Goal: Register for event/course: Register for event/course

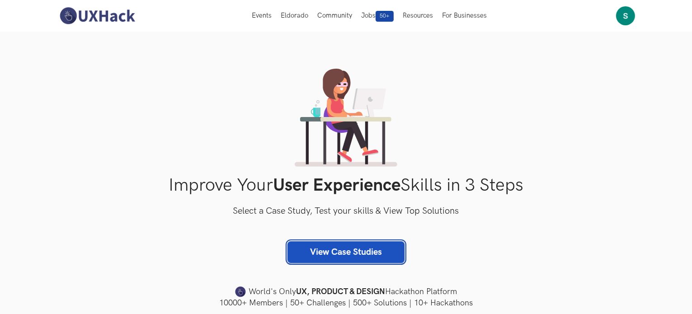
click at [358, 247] on link "View Case Studies" at bounding box center [346, 252] width 117 height 22
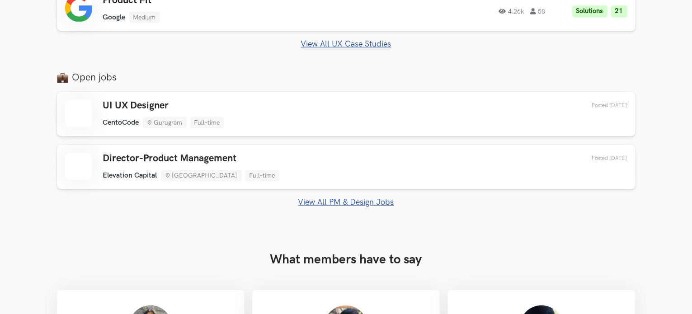
scroll to position [598, 0]
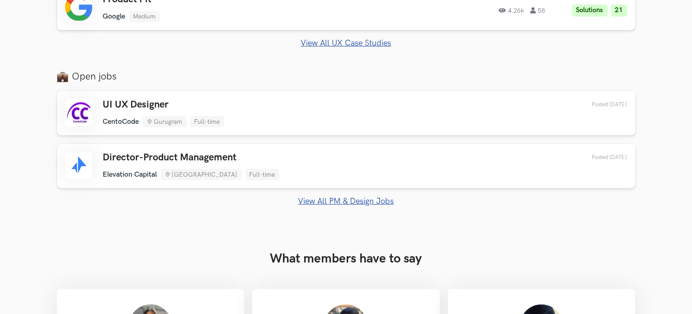
click at [356, 198] on link "View All PM & Design Jobs" at bounding box center [346, 201] width 579 height 9
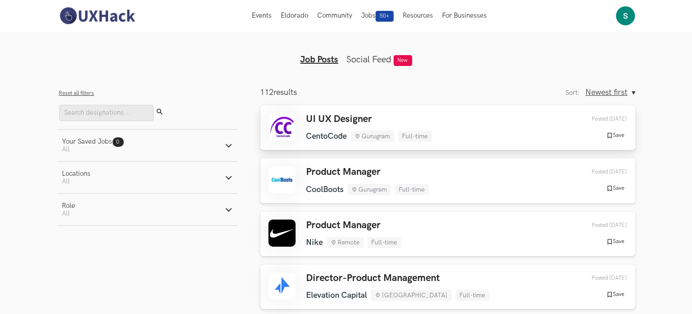
click at [336, 131] on ul "CentoCode Gurugram Full-time" at bounding box center [370, 136] width 126 height 11
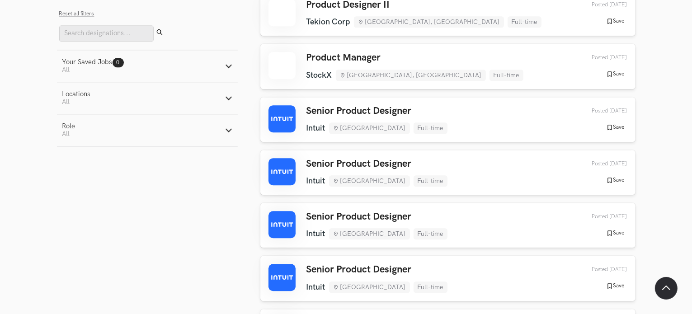
scroll to position [2472, 0]
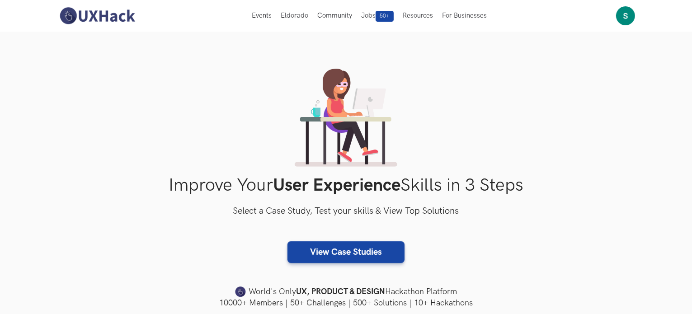
scroll to position [242, 0]
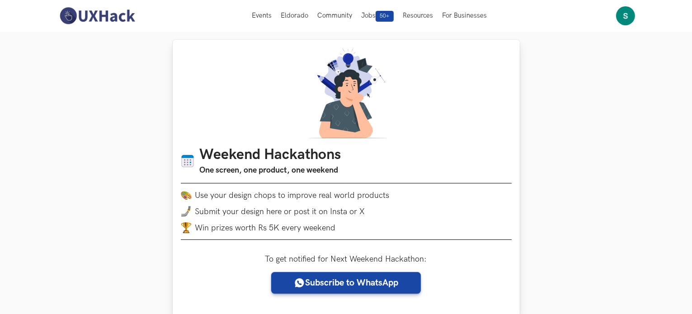
scroll to position [233, 0]
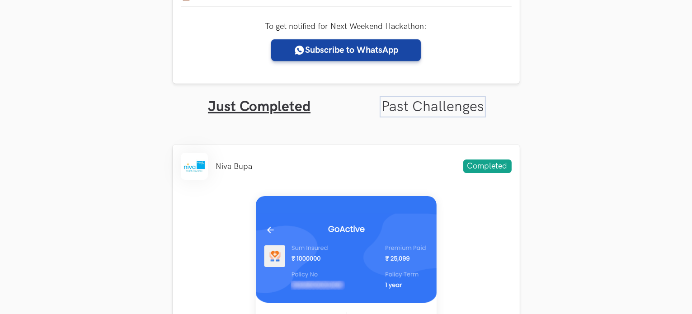
click at [452, 104] on link "Past Challenges" at bounding box center [433, 107] width 103 height 18
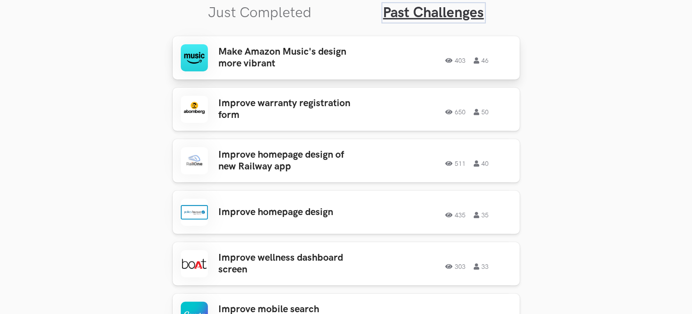
scroll to position [328, 0]
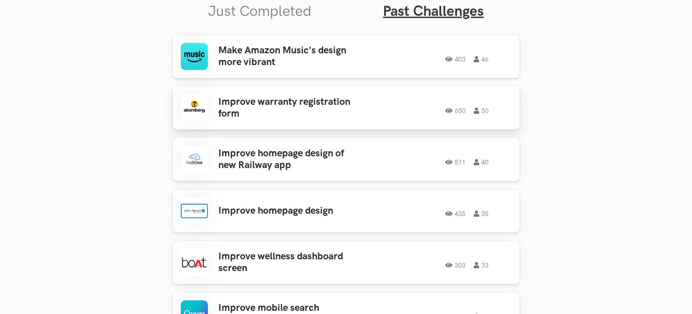
click at [345, 94] on div "Improve warranty registration form 650 50 650 50" at bounding box center [346, 107] width 331 height 27
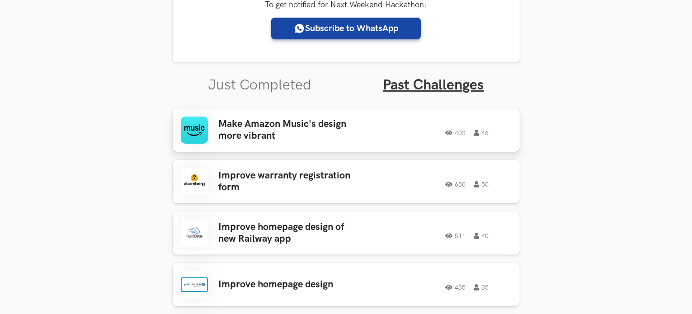
scroll to position [269, 0]
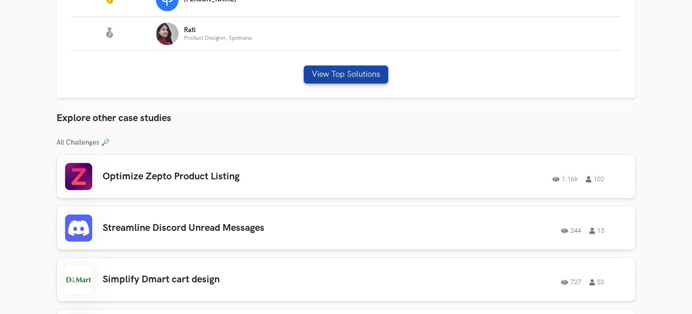
scroll to position [508, 0]
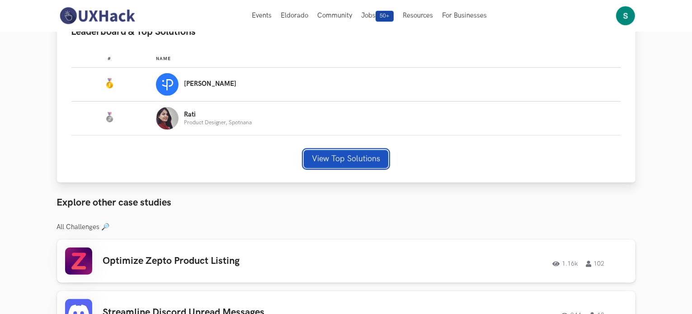
click at [351, 166] on button "View Top Solutions" at bounding box center [346, 159] width 85 height 18
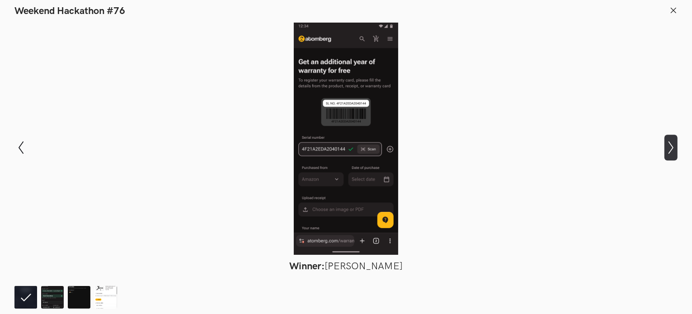
click at [673, 149] on icon "Show next slide" at bounding box center [671, 147] width 13 height 13
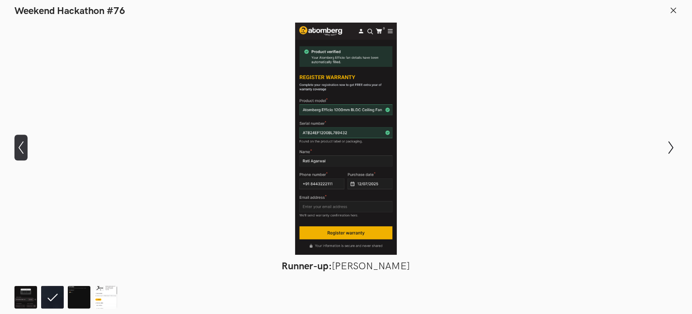
click at [20, 148] on icon "Show previous slide" at bounding box center [20, 147] width 13 height 13
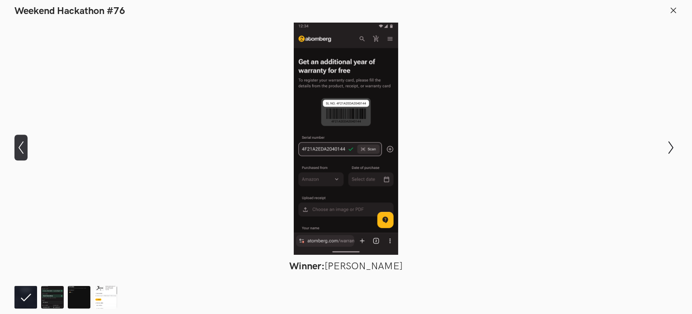
click at [20, 148] on icon "Show previous slide" at bounding box center [20, 147] width 13 height 13
click at [163, 136] on div at bounding box center [346, 139] width 626 height 232
click at [676, 12] on line at bounding box center [673, 10] width 5 height 5
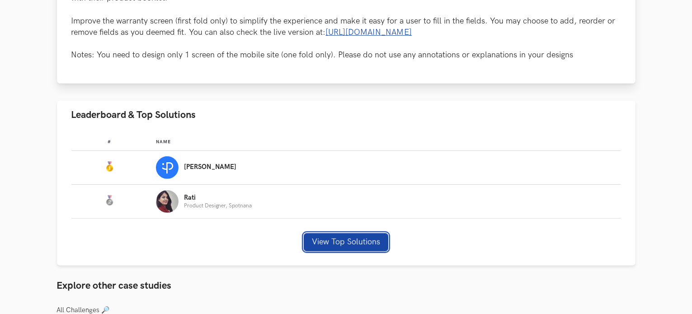
scroll to position [426, 0]
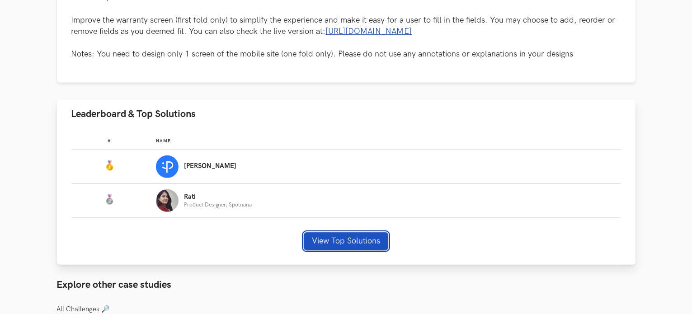
click at [349, 240] on button "View Top Solutions" at bounding box center [346, 241] width 85 height 18
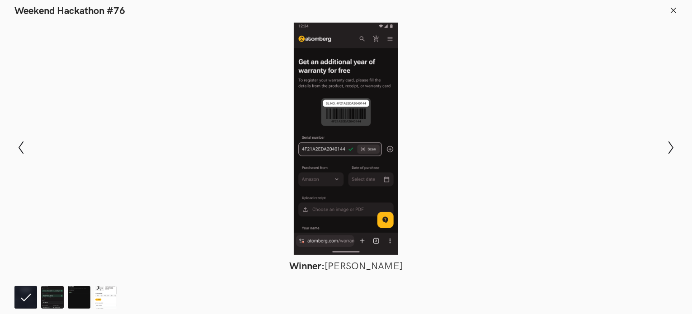
click at [609, 176] on div at bounding box center [346, 139] width 626 height 232
click at [674, 5] on header "Weekend Hackathon #76" at bounding box center [346, 8] width 692 height 17
click at [674, 8] on icon at bounding box center [674, 10] width 8 height 8
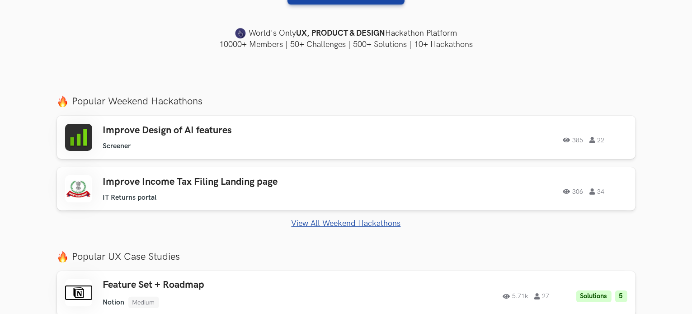
scroll to position [267, 0]
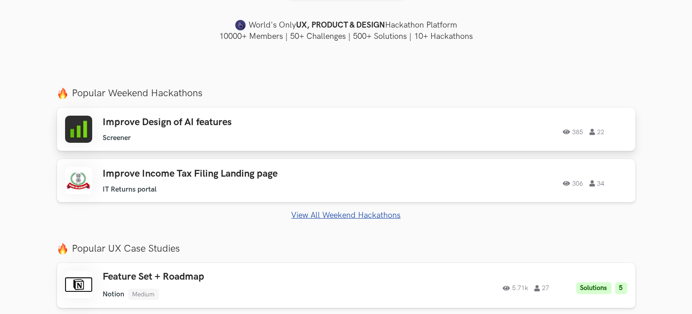
click at [301, 127] on h3 "Improve Design of AI features" at bounding box center [231, 123] width 257 height 12
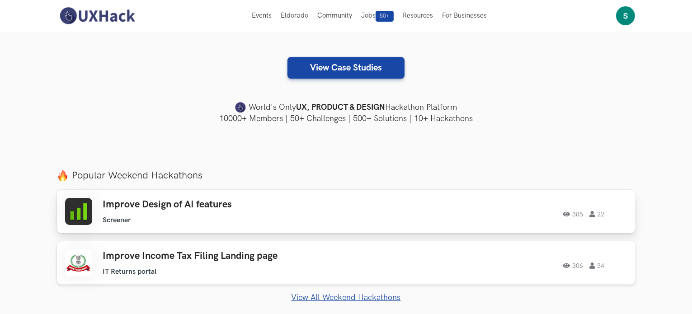
scroll to position [94, 0]
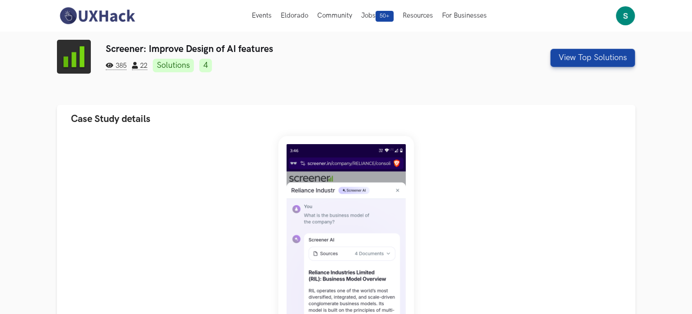
click at [209, 66] on link "4" at bounding box center [205, 66] width 13 height 14
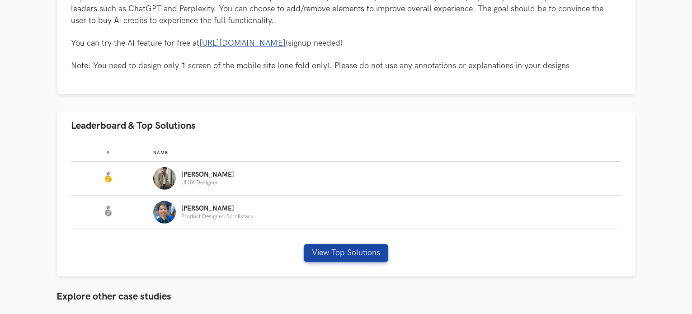
scroll to position [468, 0]
click at [344, 252] on button "View Top Solutions" at bounding box center [346, 253] width 85 height 18
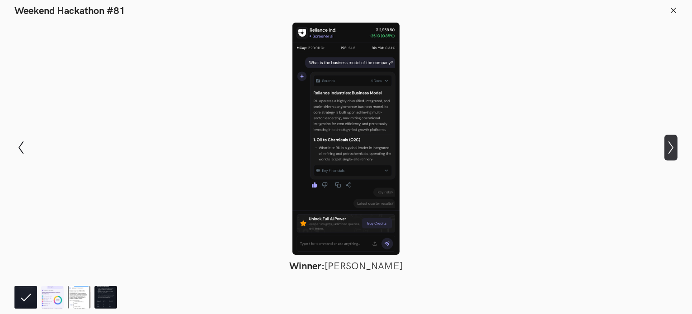
click at [670, 141] on button "Show next slide" at bounding box center [671, 148] width 13 height 26
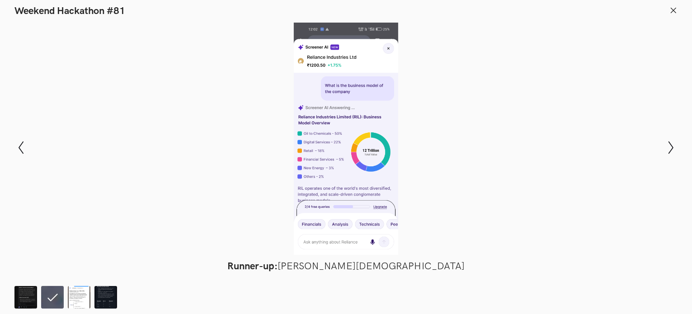
click at [511, 66] on div at bounding box center [346, 139] width 626 height 232
click at [674, 14] on icon at bounding box center [674, 10] width 8 height 8
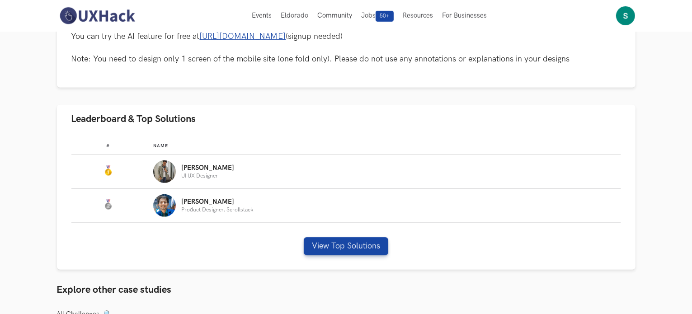
scroll to position [468, 0]
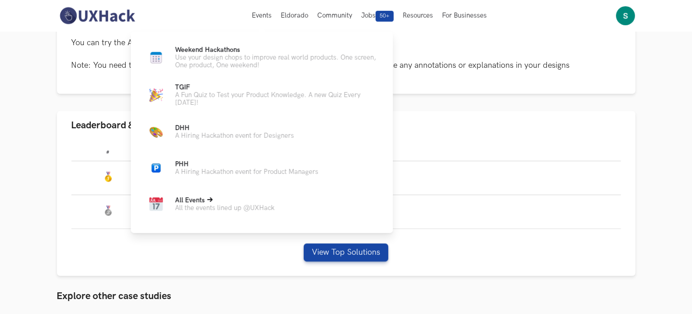
click at [196, 200] on span "All Events" at bounding box center [190, 201] width 30 height 8
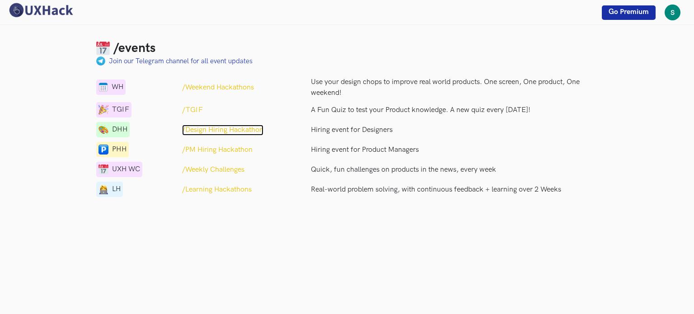
click at [193, 130] on p "/Design Hiring Hackathon" at bounding box center [222, 130] width 81 height 11
click at [212, 167] on p "/Weekly Challenges" at bounding box center [213, 170] width 62 height 11
click at [220, 186] on p "/Learning Hackathons" at bounding box center [217, 189] width 70 height 11
click at [195, 108] on p "/TGIF" at bounding box center [192, 110] width 21 height 11
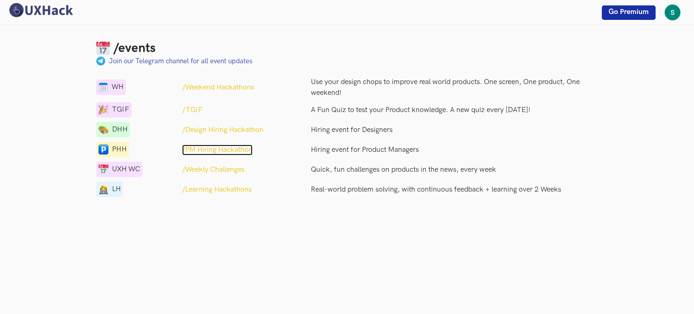
click at [210, 146] on p "/PM Hiring Hackathon" at bounding box center [217, 150] width 71 height 11
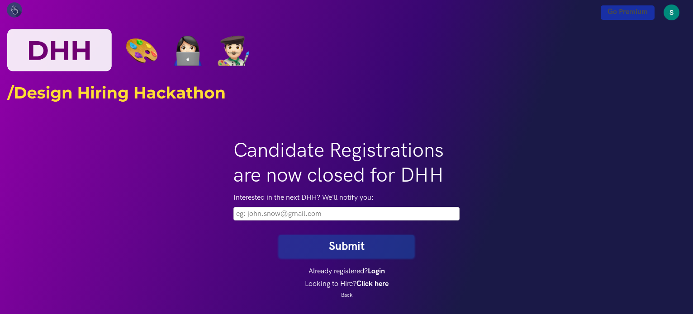
click at [274, 208] on input "email" at bounding box center [346, 214] width 226 height 14
type input "[EMAIL_ADDRESS][DOMAIN_NAME]"
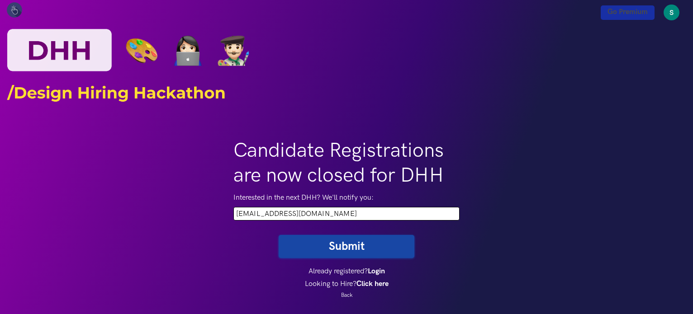
click at [354, 248] on button "Submit" at bounding box center [346, 246] width 136 height 23
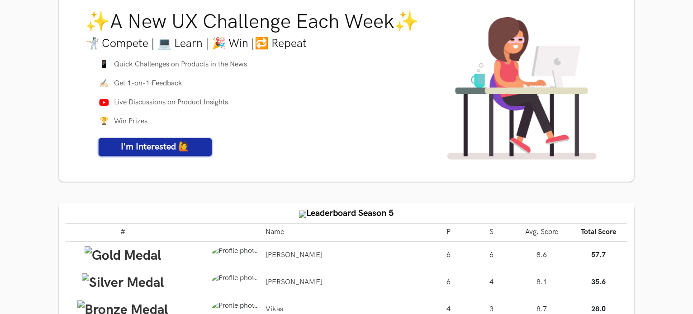
scroll to position [56, 0]
click at [171, 146] on span "I'm Interested 🙋" at bounding box center [155, 146] width 69 height 11
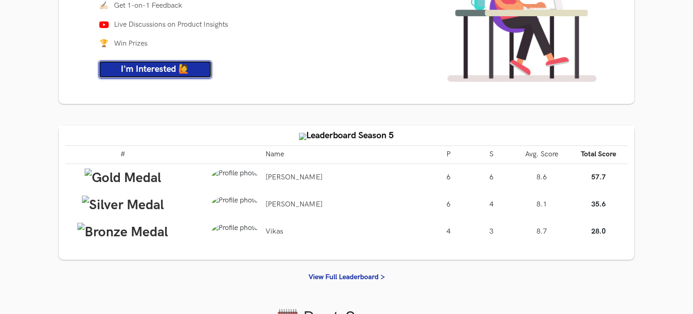
scroll to position [133, 0]
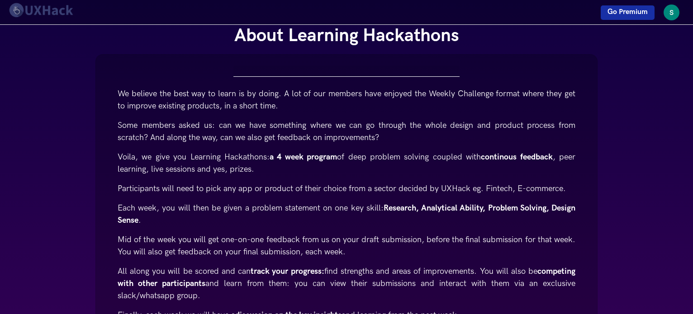
scroll to position [213, 0]
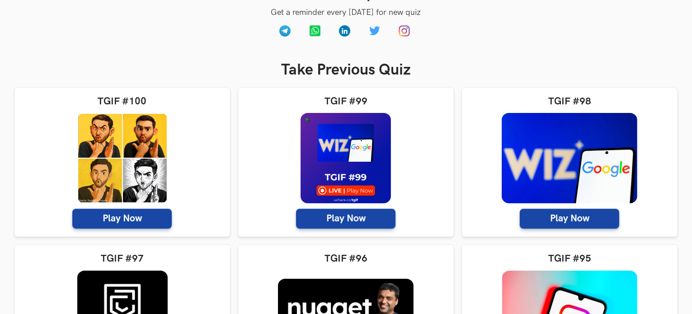
scroll to position [145, 0]
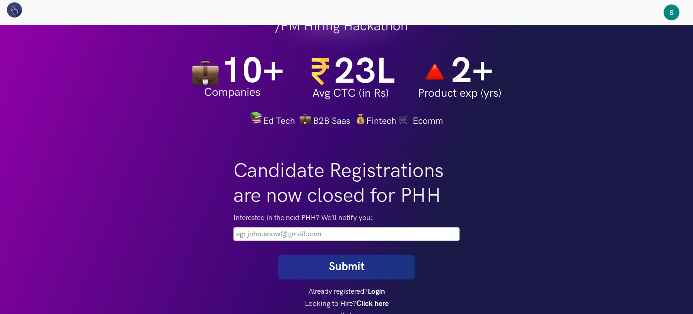
scroll to position [43, 0]
